Goal: Entertainment & Leisure: Consume media (video, audio)

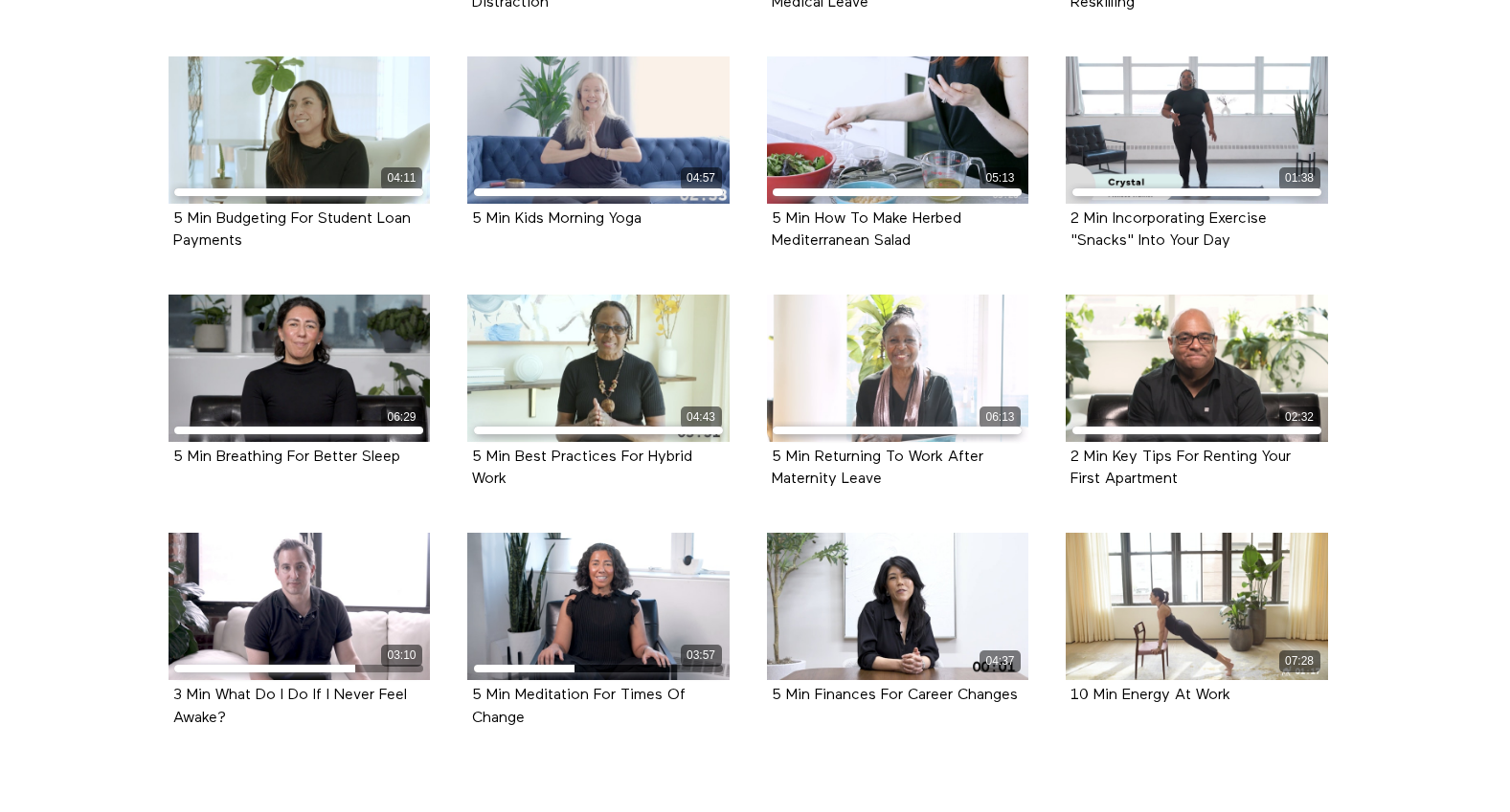
scroll to position [772, 0]
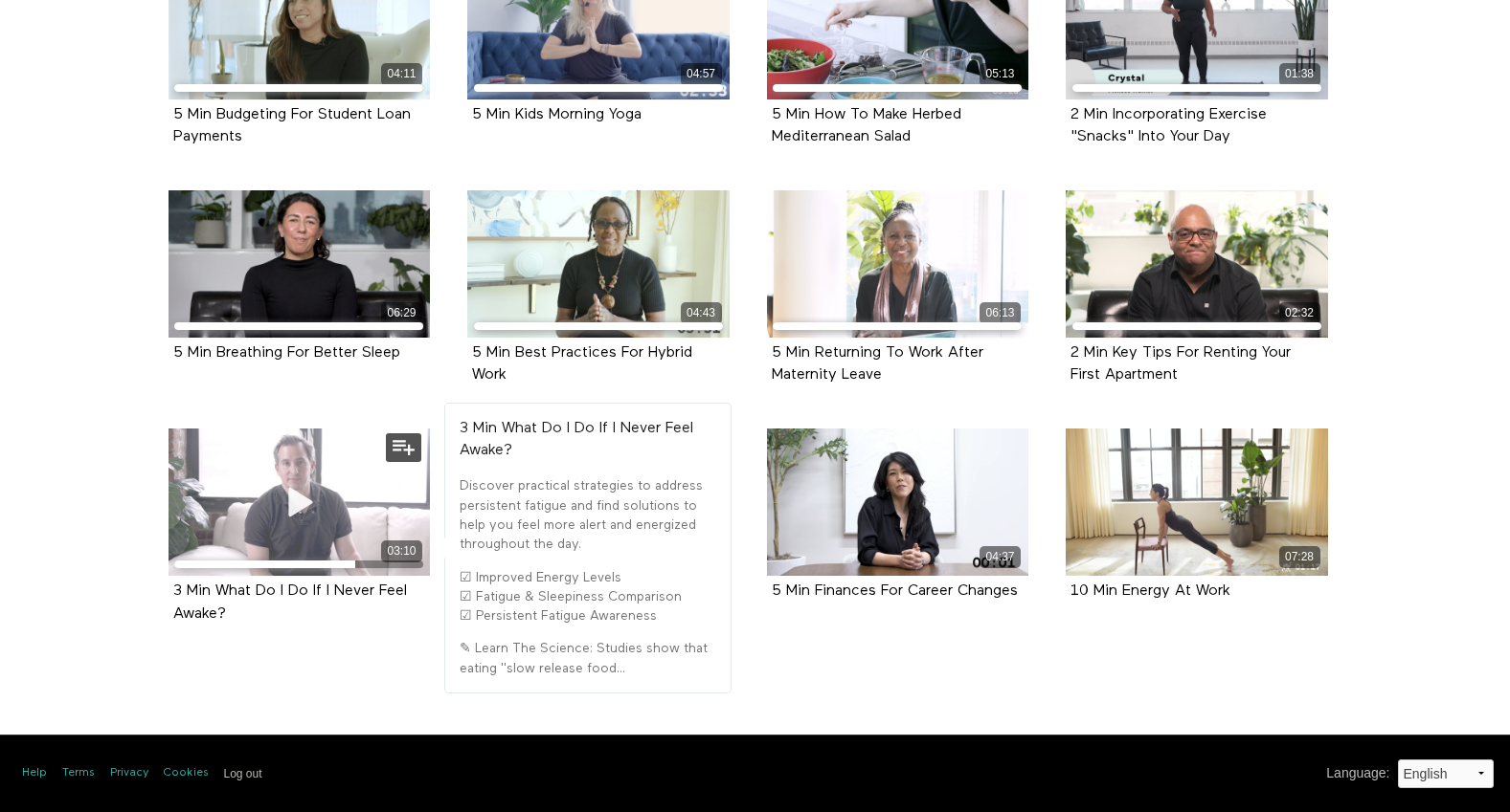
click at [329, 497] on div "03:10" at bounding box center [299, 502] width 263 height 148
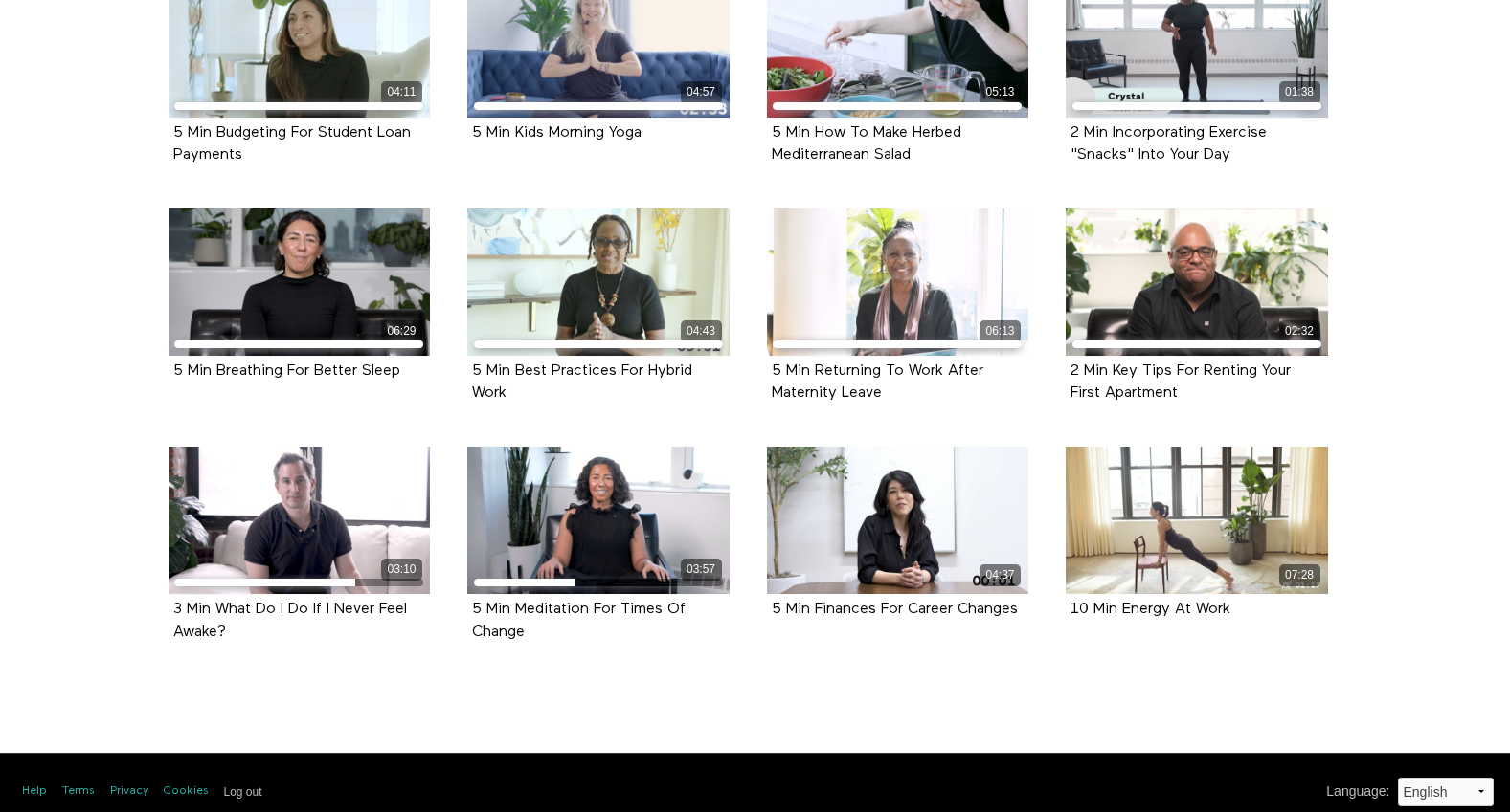
scroll to position [772, 0]
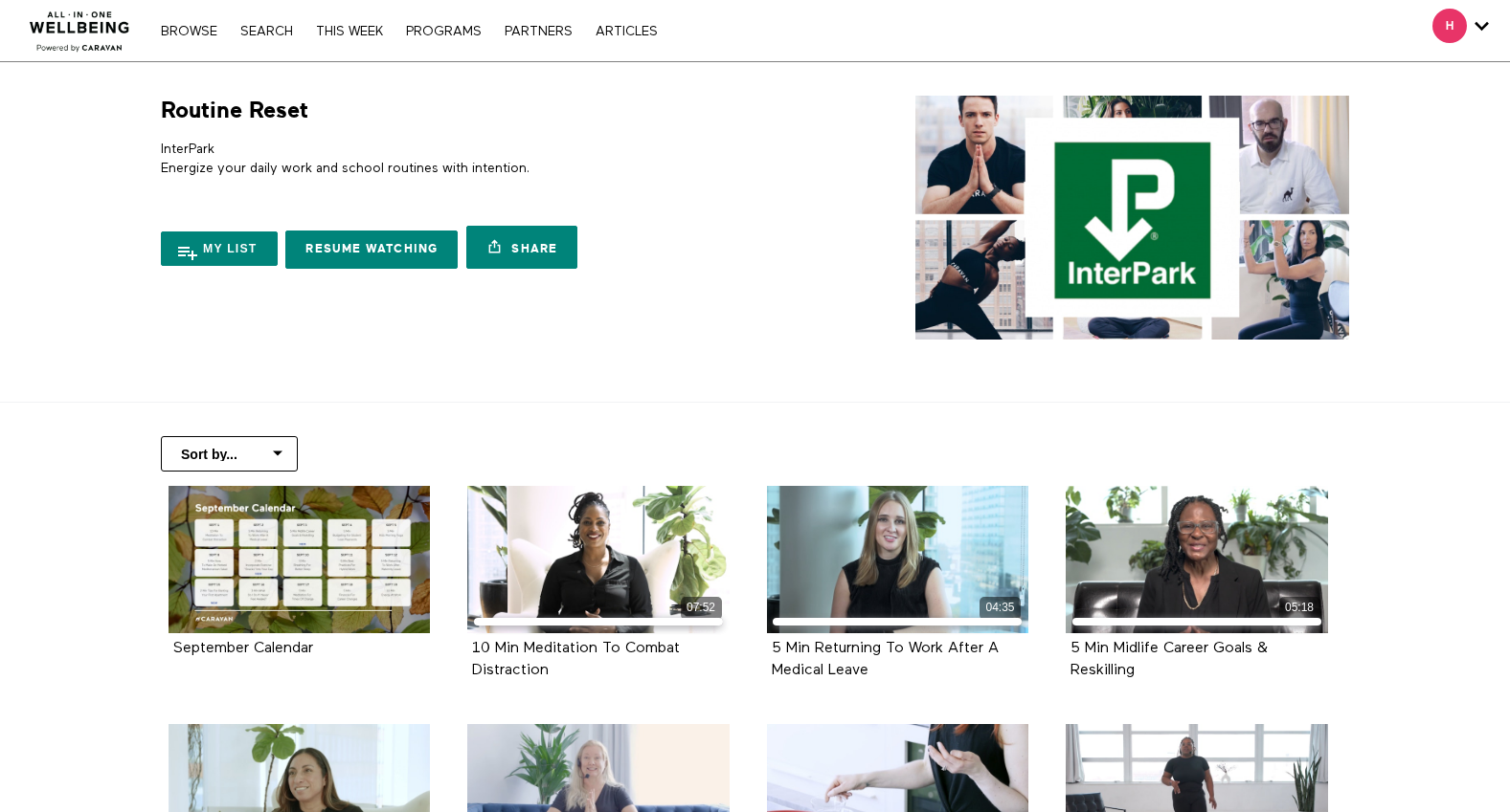
scroll to position [772, 0]
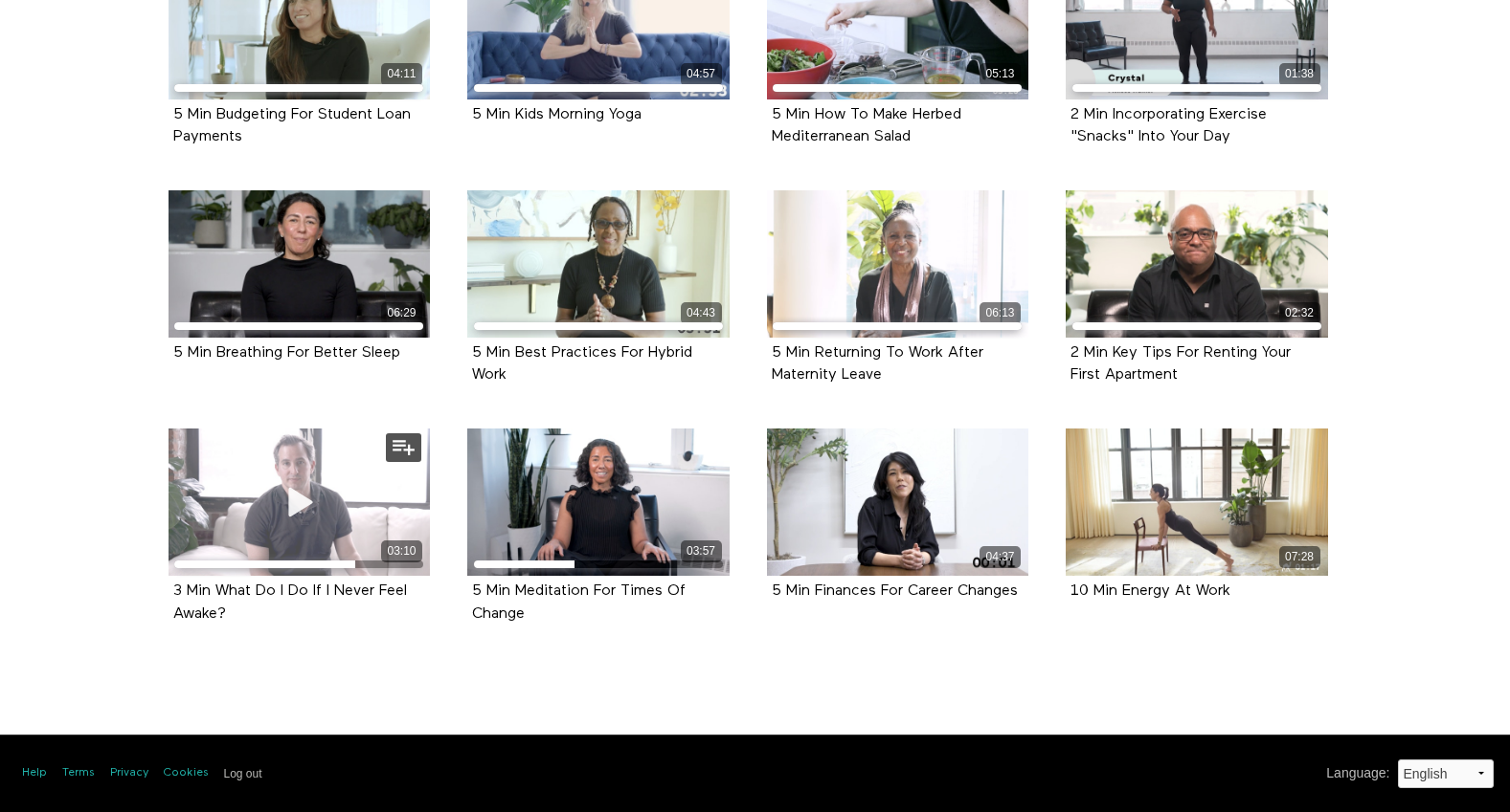
click at [243, 484] on div "03:10" at bounding box center [299, 502] width 263 height 148
